Goal: Go to known website: Access a specific website the user already knows

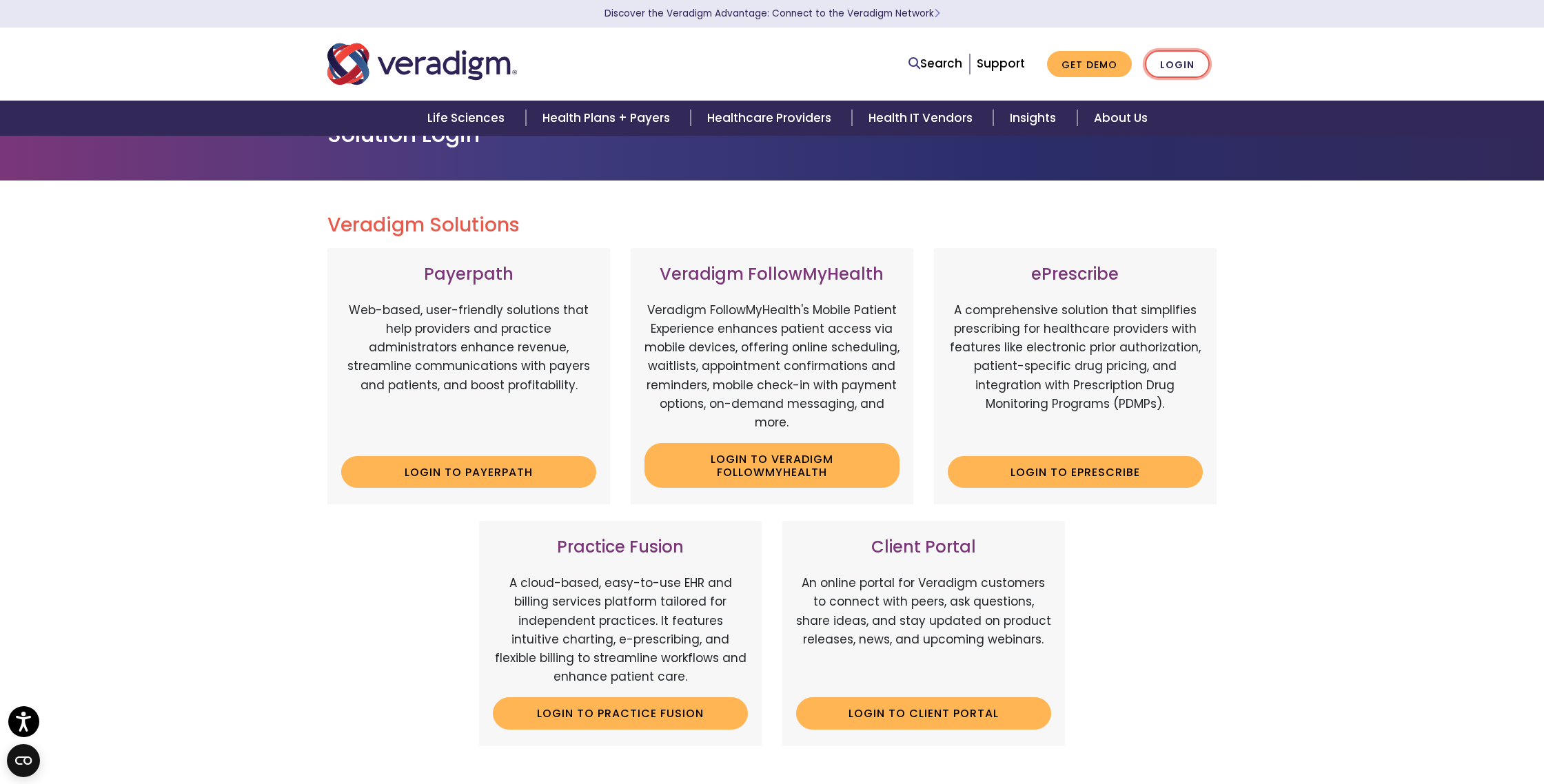
click at [1165, 68] on link "Login" at bounding box center [1177, 64] width 65 height 28
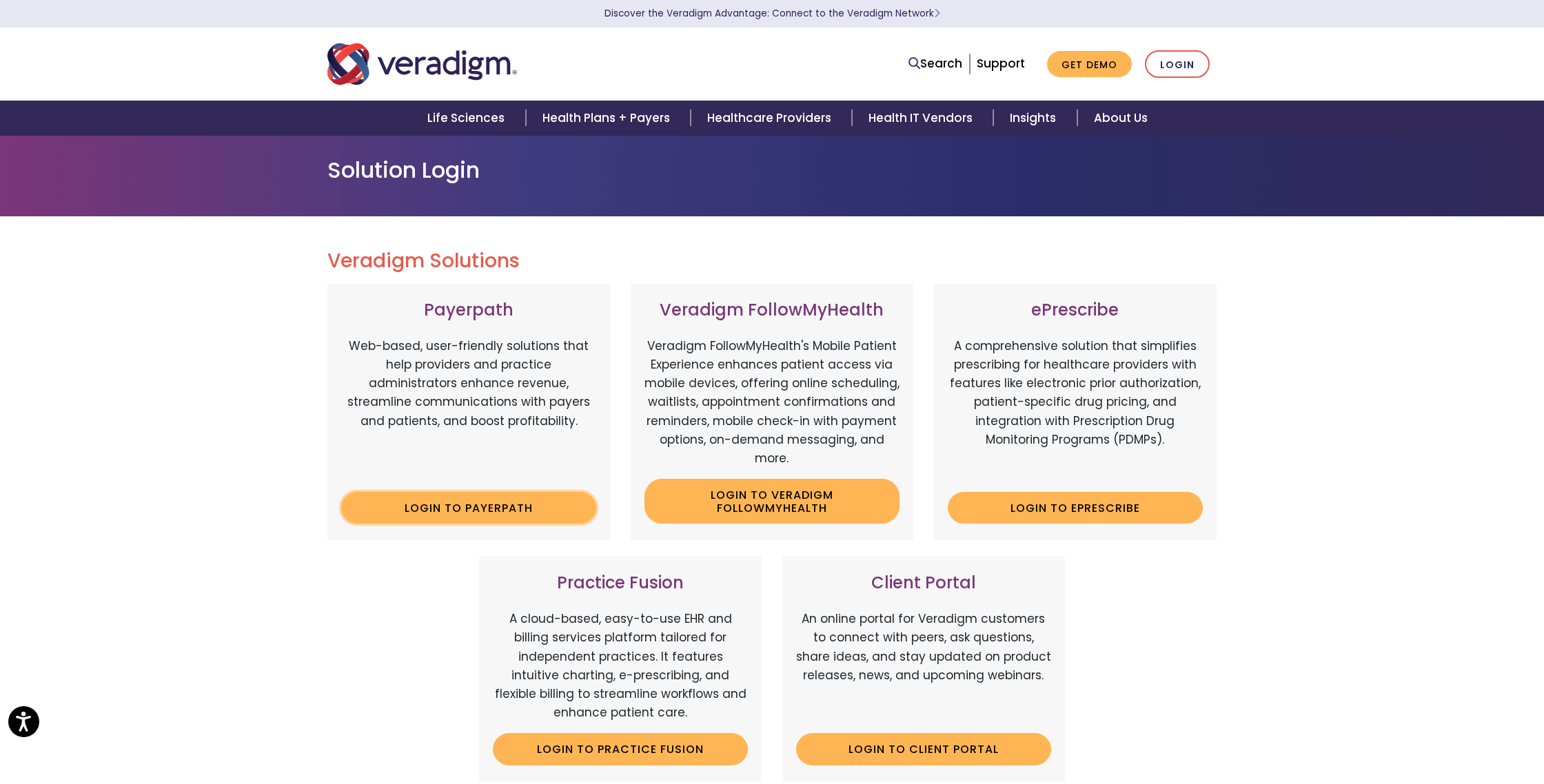
click at [443, 505] on link "Login to Payerpath" at bounding box center [469, 508] width 255 height 32
click at [1171, 72] on link "Login" at bounding box center [1177, 64] width 65 height 28
click at [952, 746] on link "Login to Client Portal" at bounding box center [923, 749] width 255 height 32
click at [457, 512] on link "Login to Payerpath" at bounding box center [469, 508] width 255 height 32
